Goal: Information Seeking & Learning: Learn about a topic

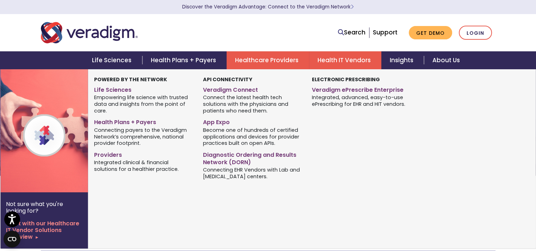
click at [331, 62] on link "Health IT Vendors" at bounding box center [345, 60] width 72 height 18
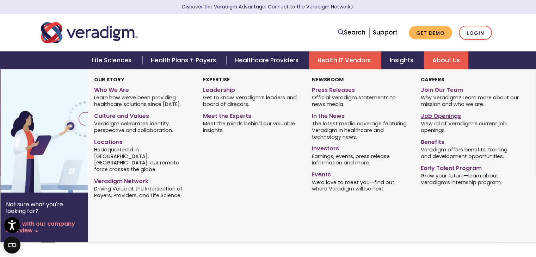
click at [437, 116] on link "Job Openings" at bounding box center [469, 115] width 98 height 10
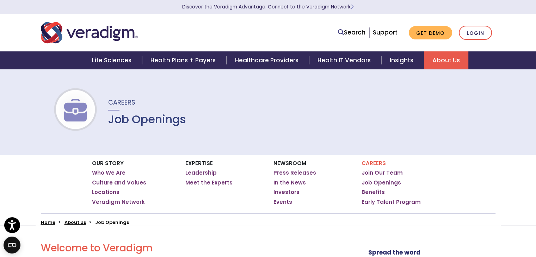
click at [144, 6] on p "Discover the Veradigm Advantage: Connect to the Veradigm Network" at bounding box center [268, 7] width 458 height 14
drag, startPoint x: 193, startPoint y: 126, endPoint x: 143, endPoint y: 122, distance: 49.5
click at [143, 122] on div "Careers Job Openings" at bounding box center [268, 112] width 536 height 86
click at [235, 119] on div "Careers Job Openings" at bounding box center [268, 112] width 536 height 86
click at [380, 182] on link "Job Openings" at bounding box center [380, 182] width 39 height 7
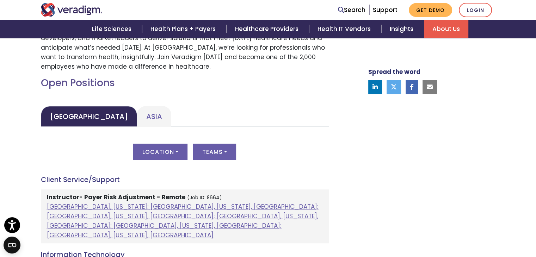
scroll to position [282, 0]
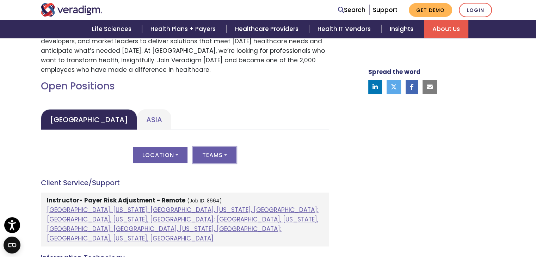
click at [223, 156] on button "Teams" at bounding box center [214, 155] width 43 height 16
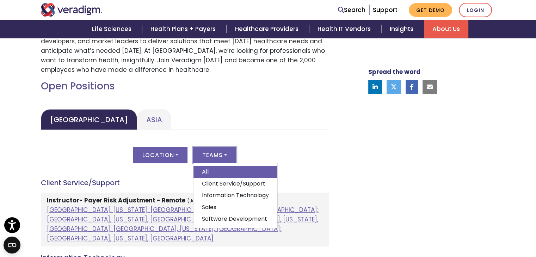
click at [214, 193] on link "Information Technology" at bounding box center [235, 195] width 84 height 12
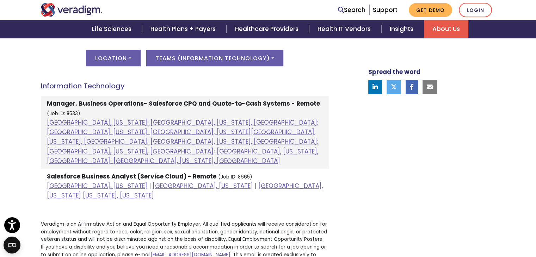
scroll to position [317, 0]
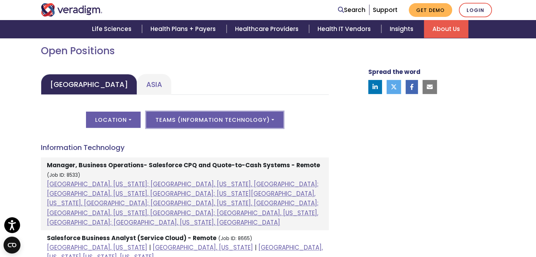
click at [229, 123] on button "Teams ( Information Technology )" at bounding box center [214, 120] width 137 height 16
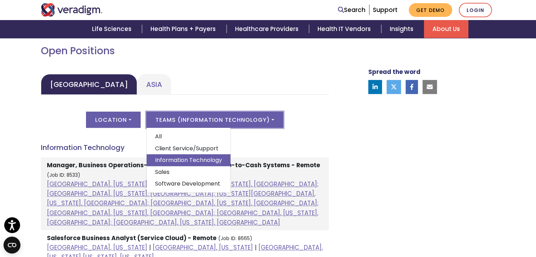
click at [176, 181] on link "Software Development" at bounding box center [189, 184] width 84 height 12
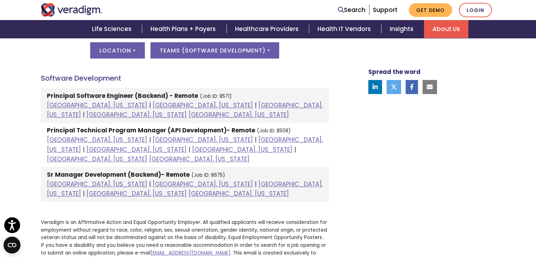
scroll to position [387, 0]
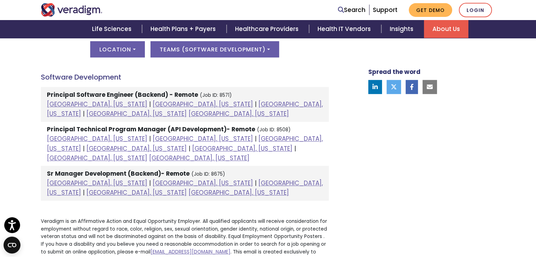
click at [221, 92] on small "(Job ID: 8571)" at bounding box center [216, 95] width 32 height 7
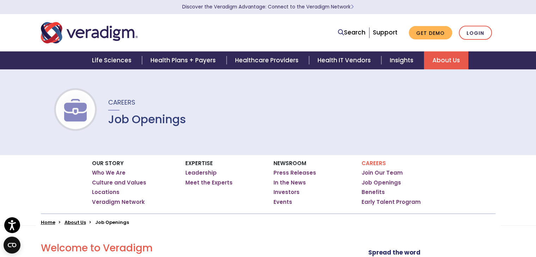
scroll to position [211, 0]
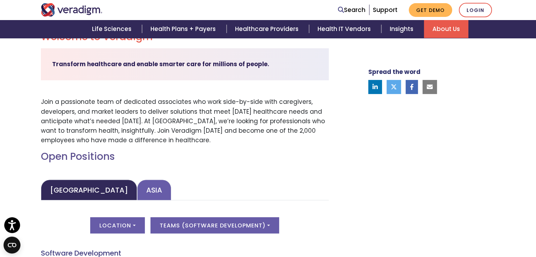
click at [137, 187] on link "Asia" at bounding box center [154, 190] width 34 height 21
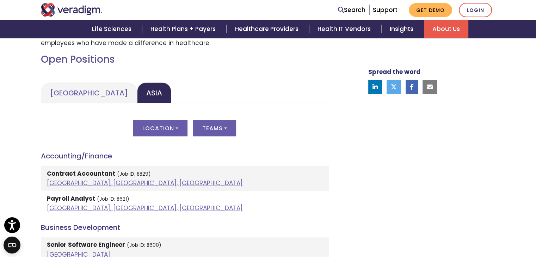
scroll to position [352, 0]
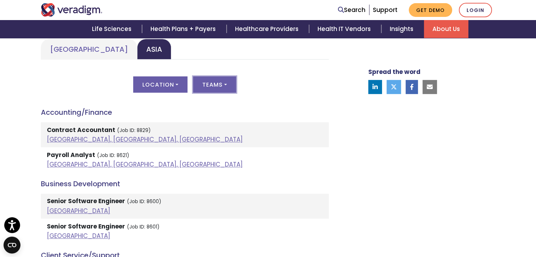
click at [221, 83] on button "Teams" at bounding box center [214, 84] width 43 height 16
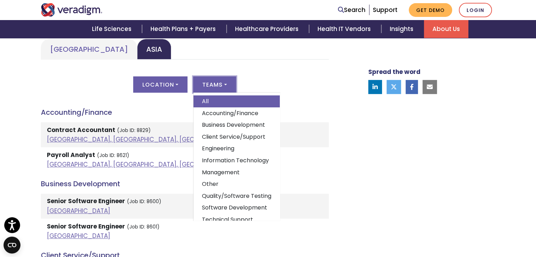
click at [217, 206] on link "Software Development" at bounding box center [236, 208] width 86 height 12
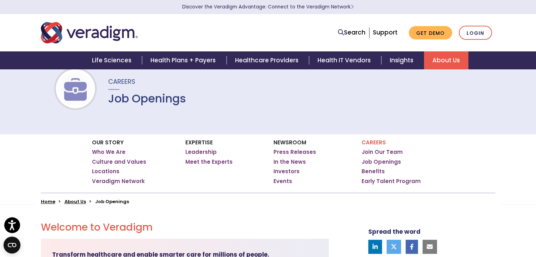
scroll to position [0, 0]
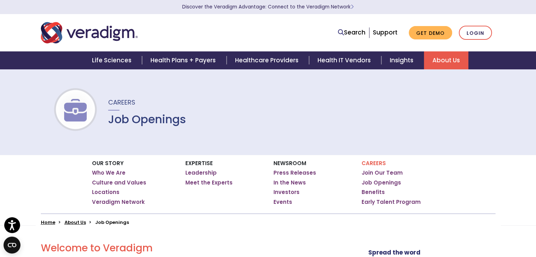
click at [156, 25] on div at bounding box center [133, 32] width 194 height 23
click at [288, 58] on link "Healthcare Providers" at bounding box center [267, 60] width 82 height 18
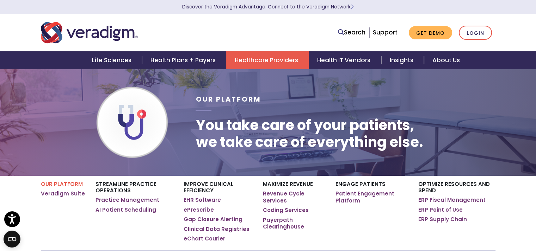
click at [58, 195] on link "Veradigm Suite" at bounding box center [63, 194] width 44 height 7
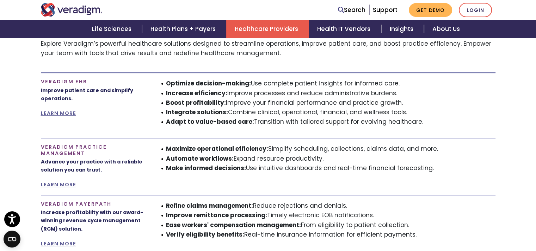
scroll to position [423, 0]
